Goal: Find specific page/section: Find specific page/section

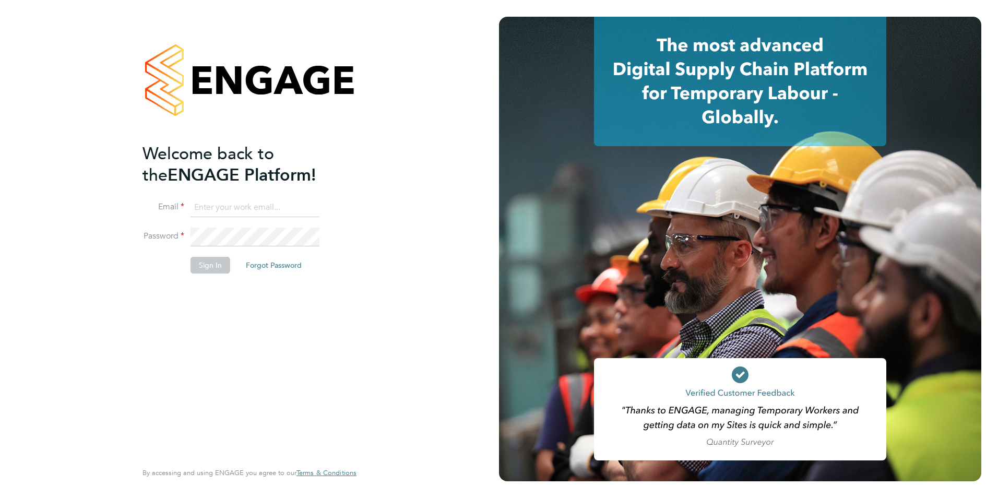
type input "jessem@dannysullivan.co.uk"
click at [260, 225] on li "Email jessem@dannysullivan.co.uk" at bounding box center [244, 212] width 204 height 29
click at [200, 265] on button "Sign In" at bounding box center [211, 265] width 40 height 17
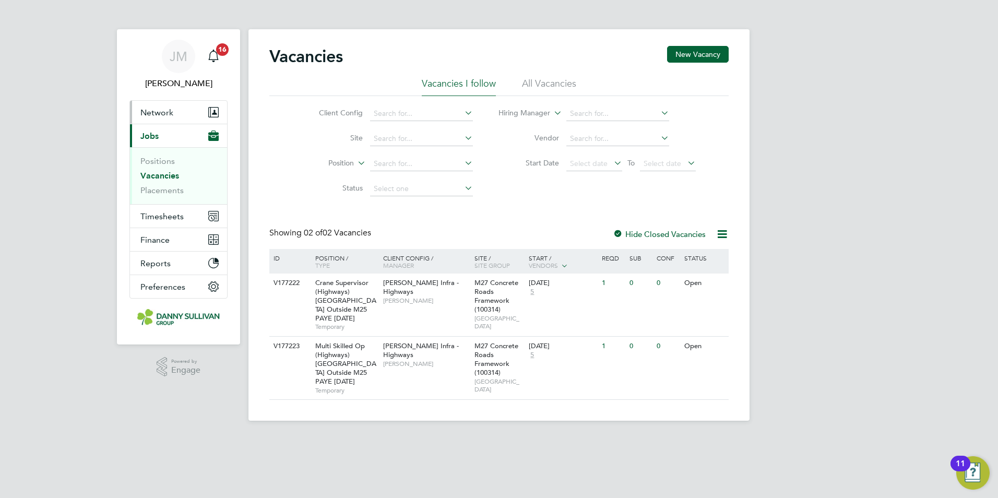
click at [167, 110] on span "Network" at bounding box center [156, 113] width 33 height 10
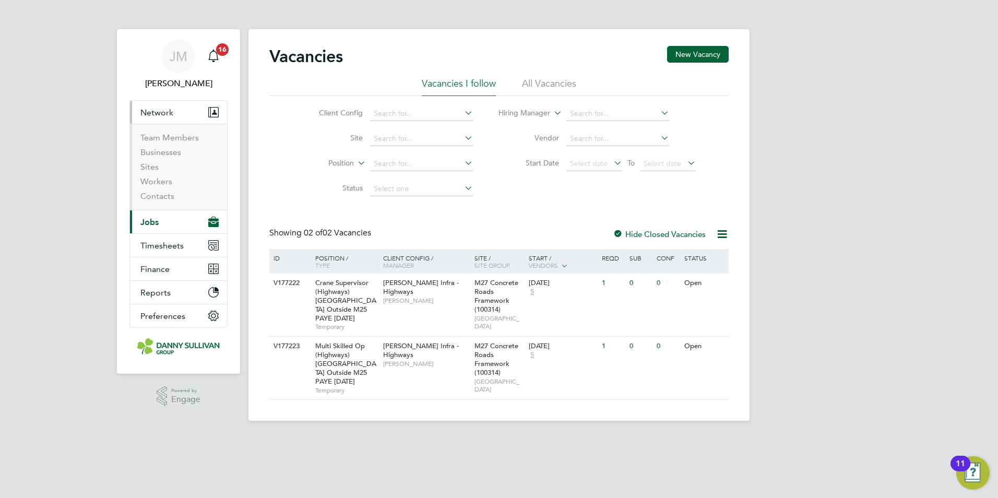
click at [160, 228] on button "Current page: Jobs" at bounding box center [178, 221] width 97 height 23
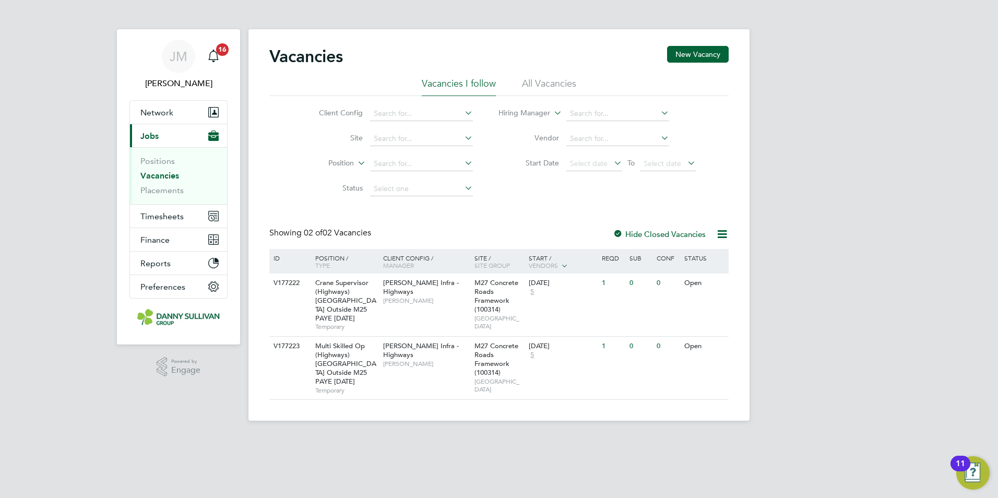
click at [165, 176] on link "Vacancies" at bounding box center [159, 176] width 39 height 10
click at [536, 82] on li "All Vacancies" at bounding box center [549, 86] width 54 height 19
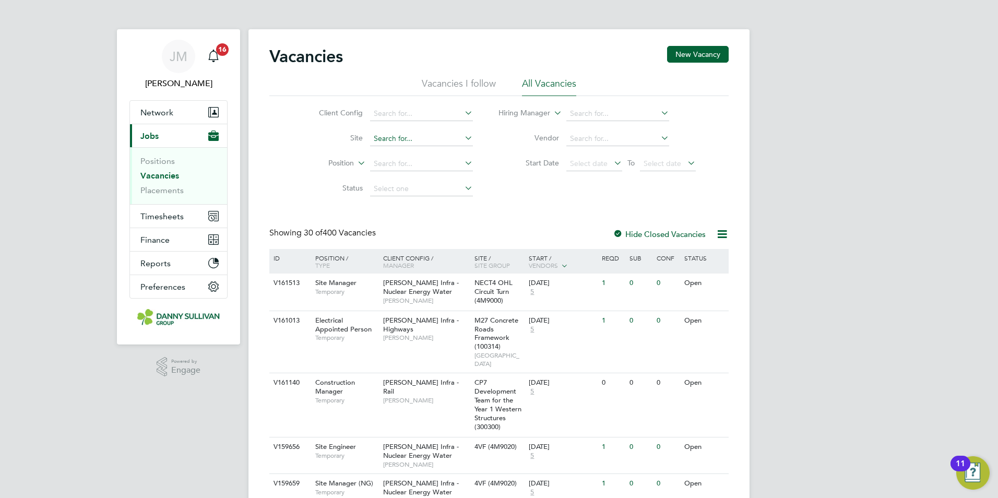
click at [428, 143] on input at bounding box center [421, 139] width 103 height 15
click at [427, 150] on li "[PERSON_NAME] ton Depot (300148)" at bounding box center [436, 153] width 134 height 14
type input "[GEOGRAPHIC_DATA] (300148)"
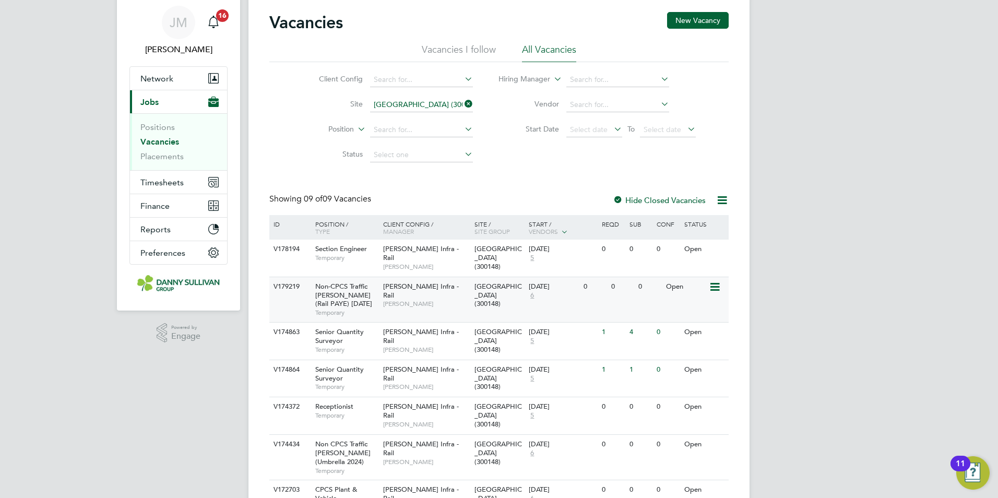
scroll to position [52, 0]
